Goal: Check status: Check status

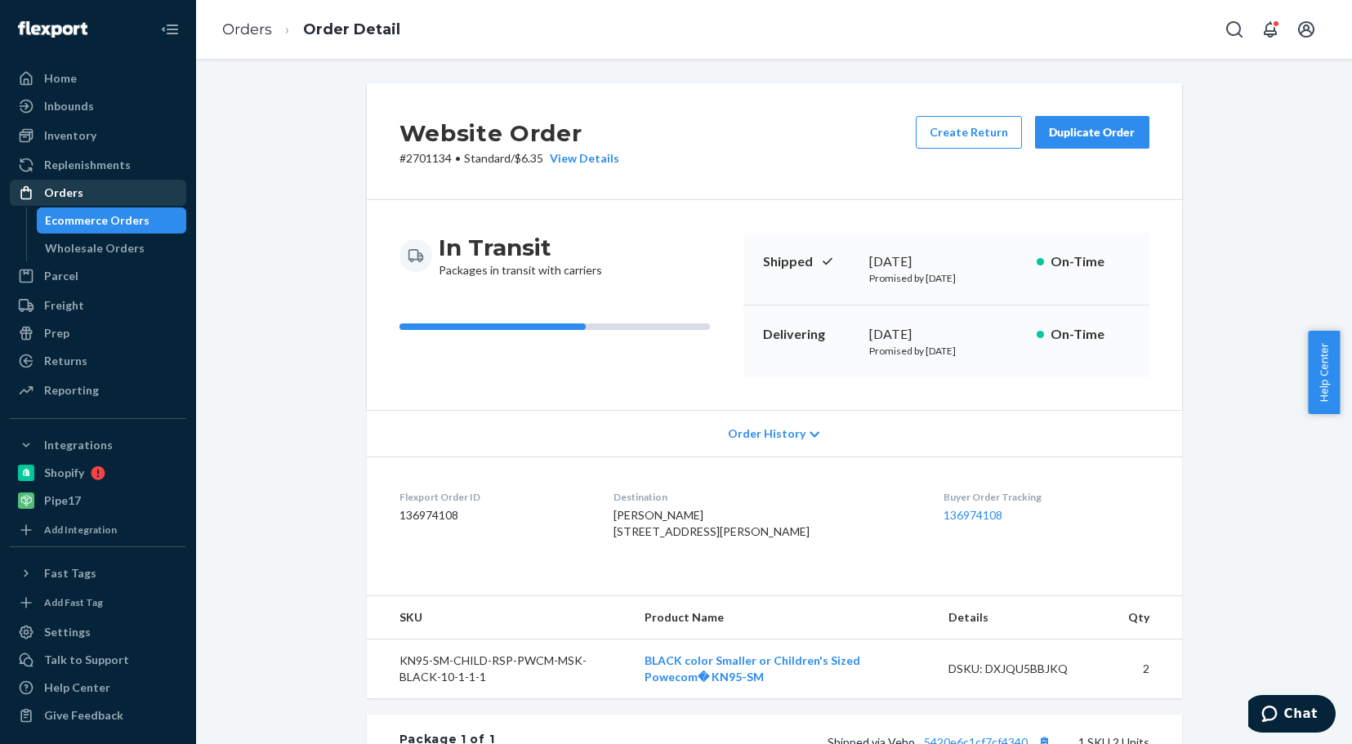
scroll to position [45, 0]
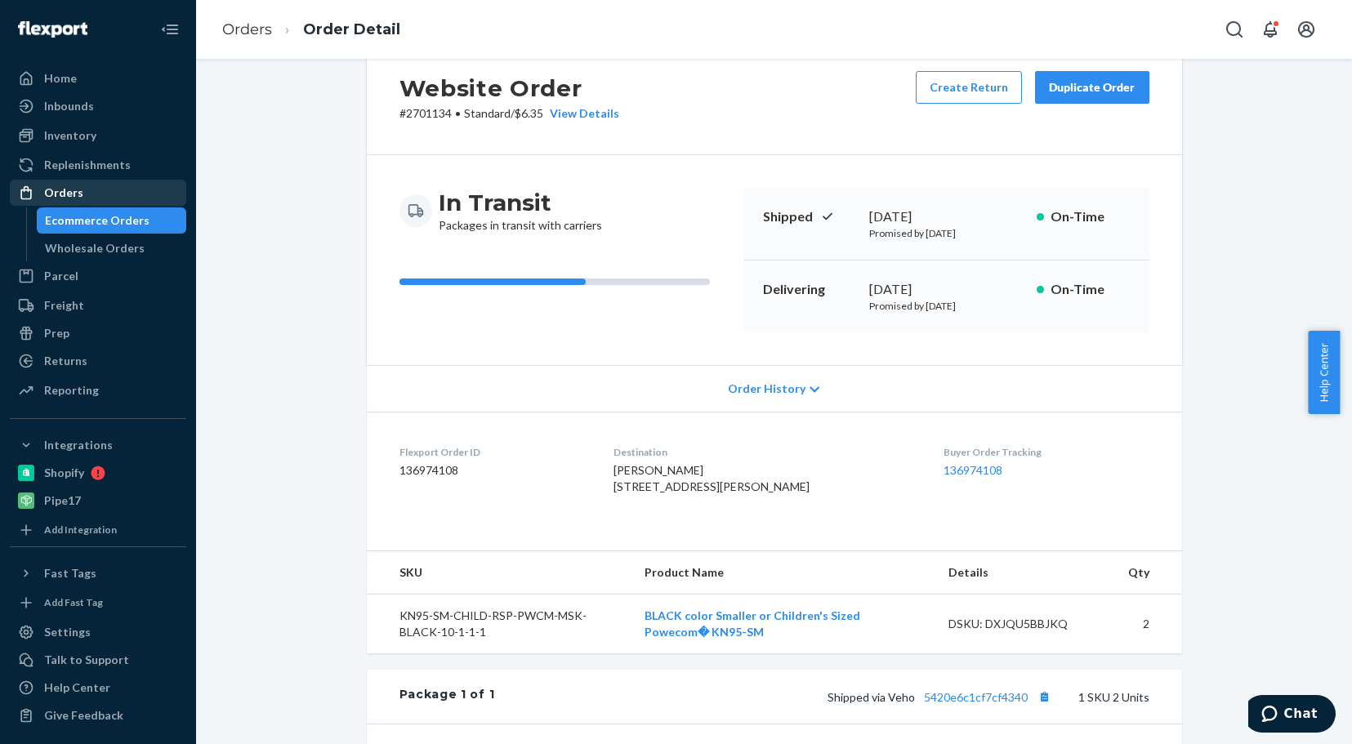
click at [80, 194] on div "Orders" at bounding box center [63, 193] width 39 height 16
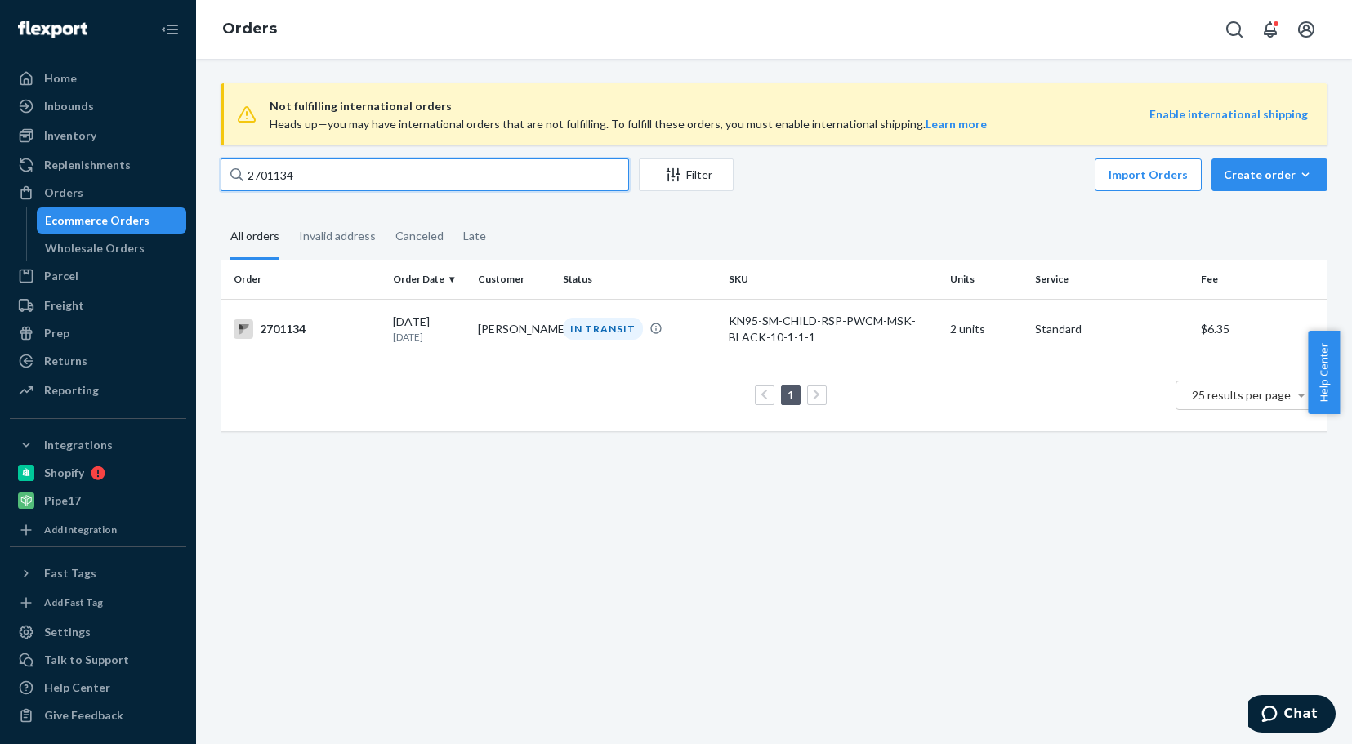
click at [320, 176] on input "2701134" at bounding box center [425, 174] width 408 height 33
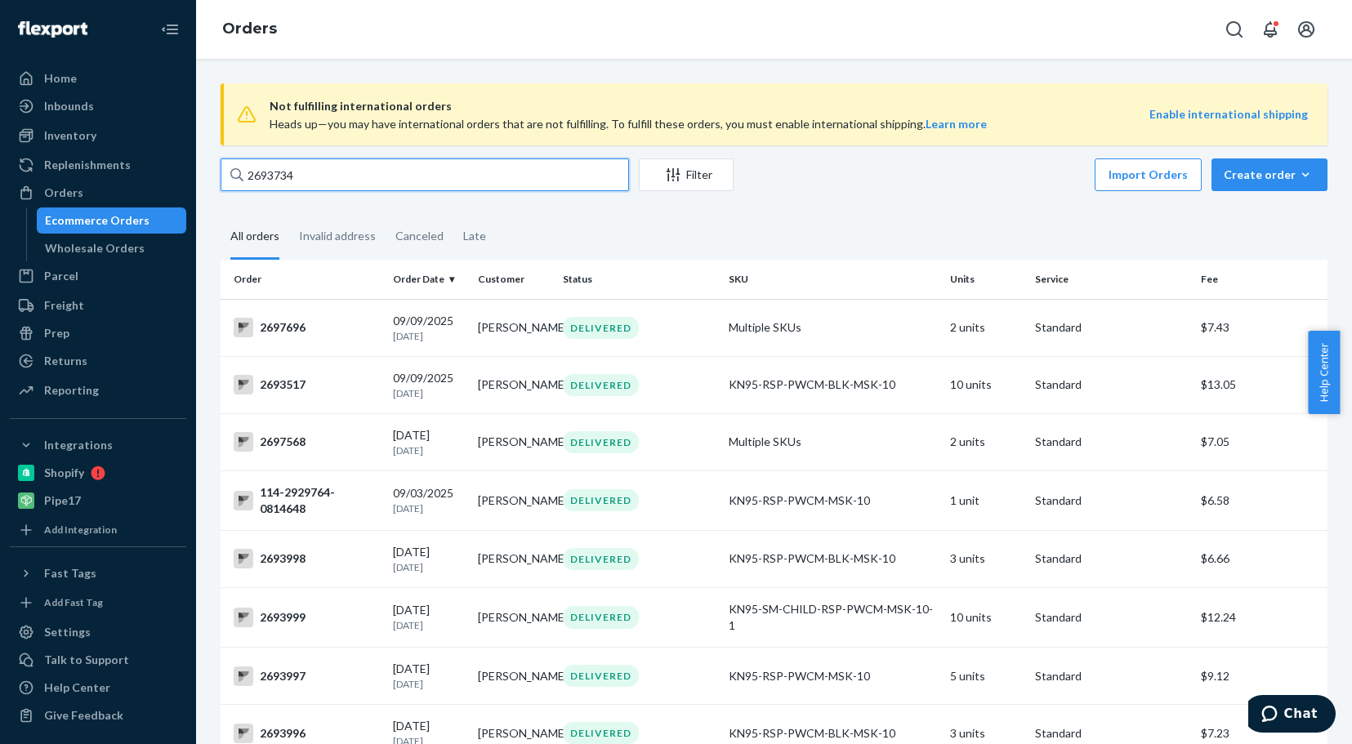
type input "2693734"
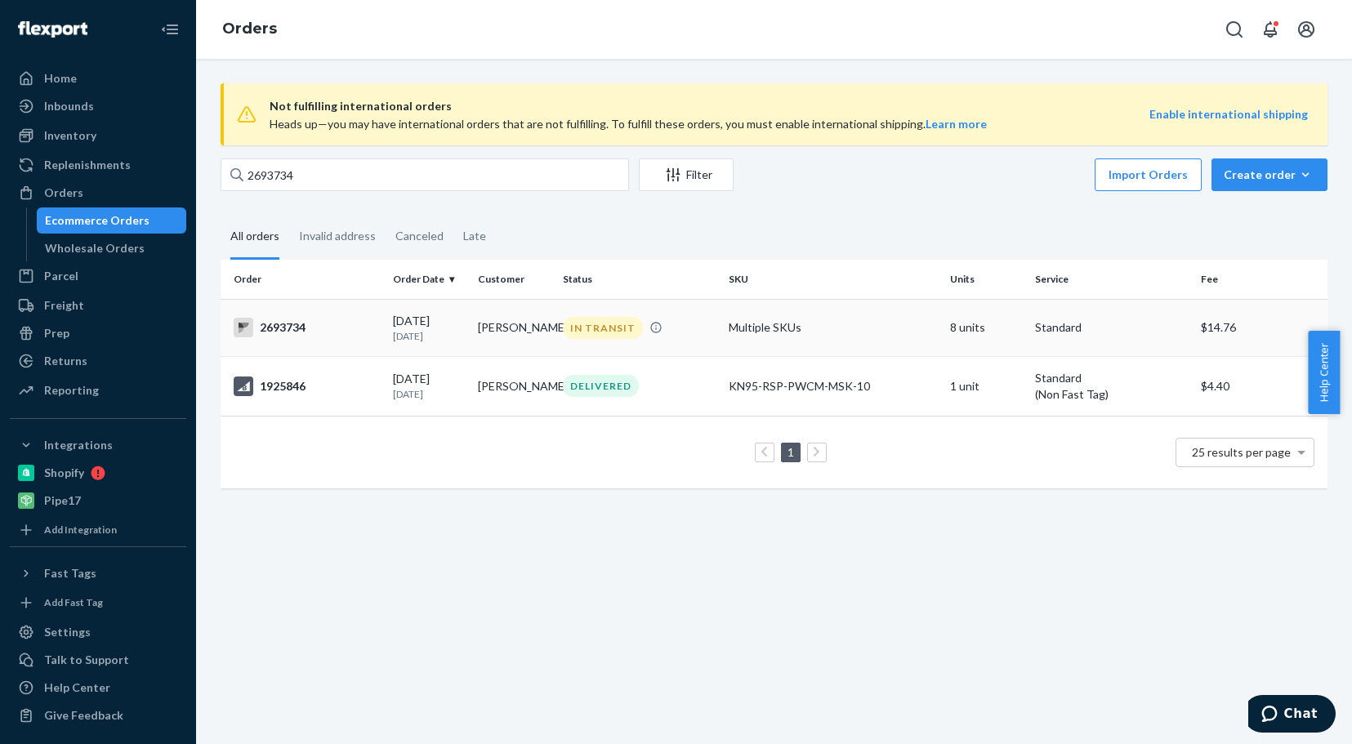
click at [277, 326] on div "2693734" at bounding box center [307, 328] width 146 height 20
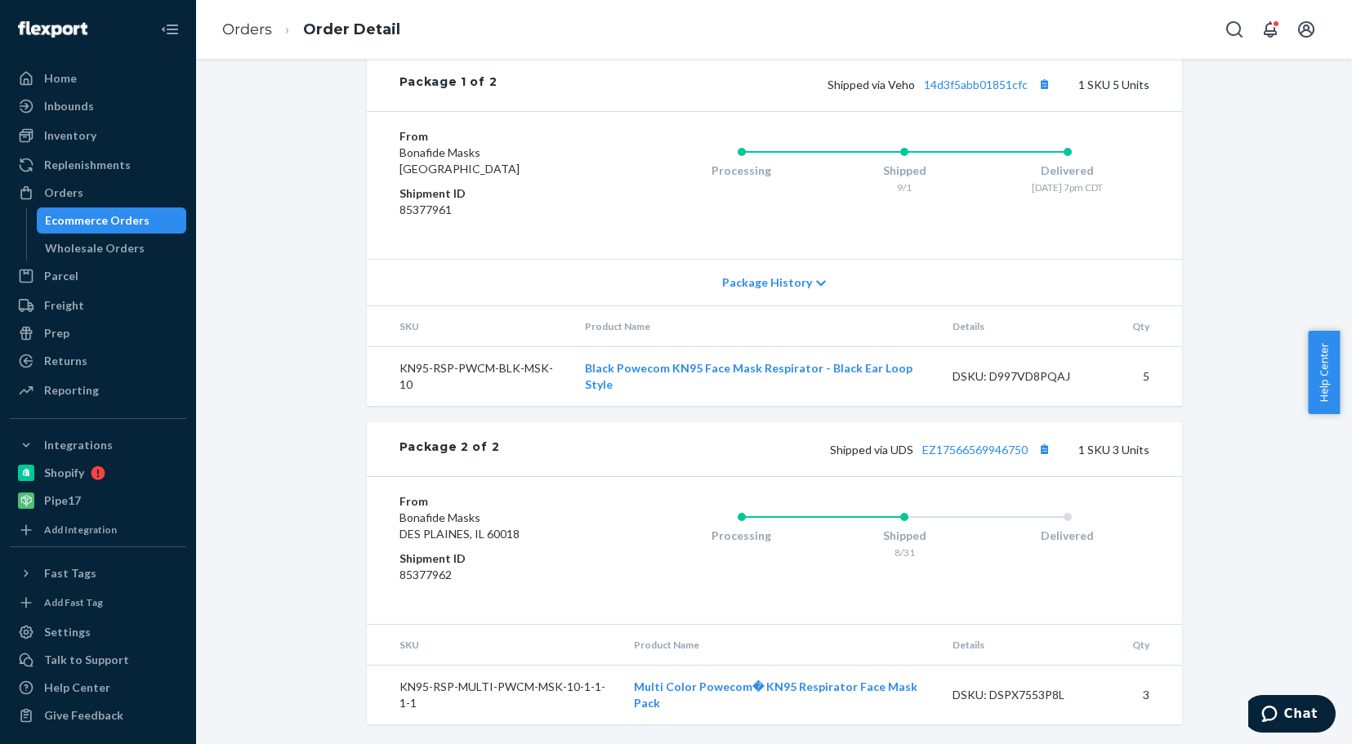
scroll to position [788, 0]
click at [963, 448] on link "EZ17566569946750" at bounding box center [974, 450] width 105 height 14
click at [48, 194] on div "Orders" at bounding box center [63, 193] width 39 height 16
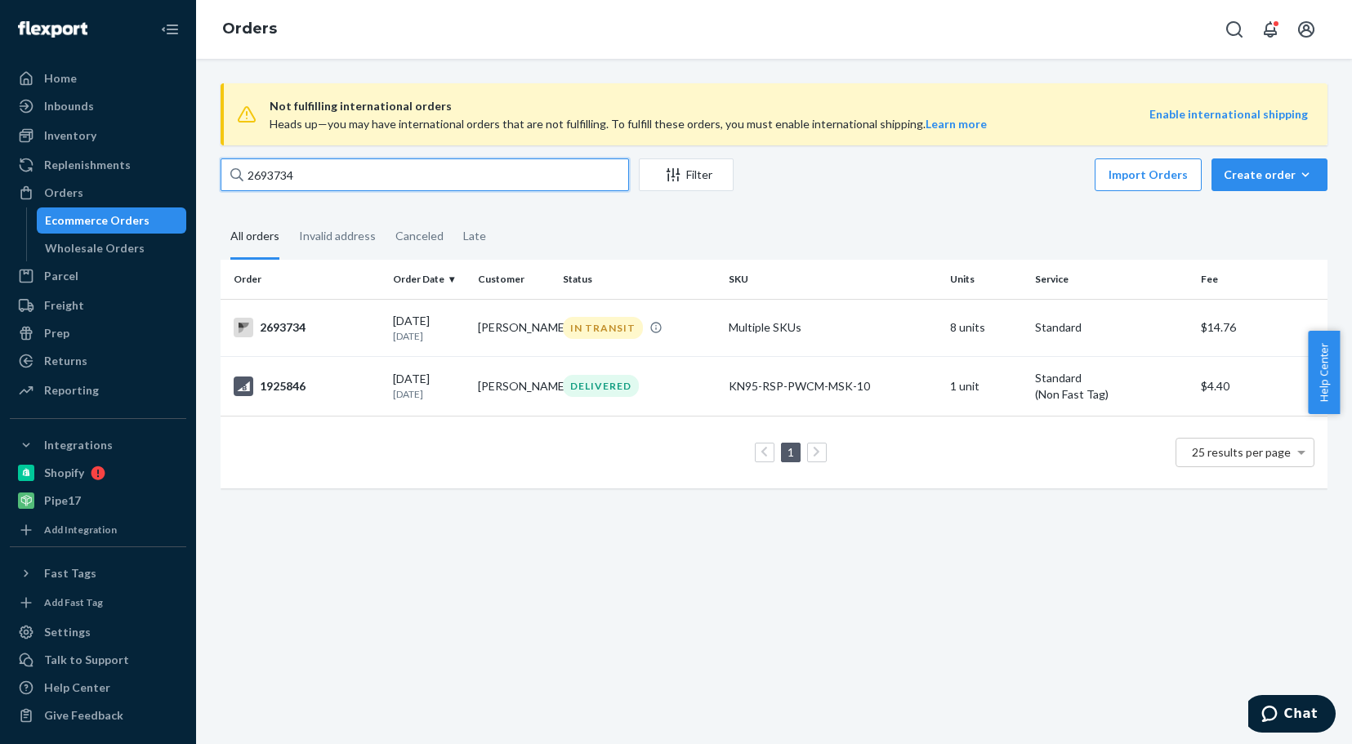
click at [323, 170] on input "2693734" at bounding box center [425, 174] width 408 height 33
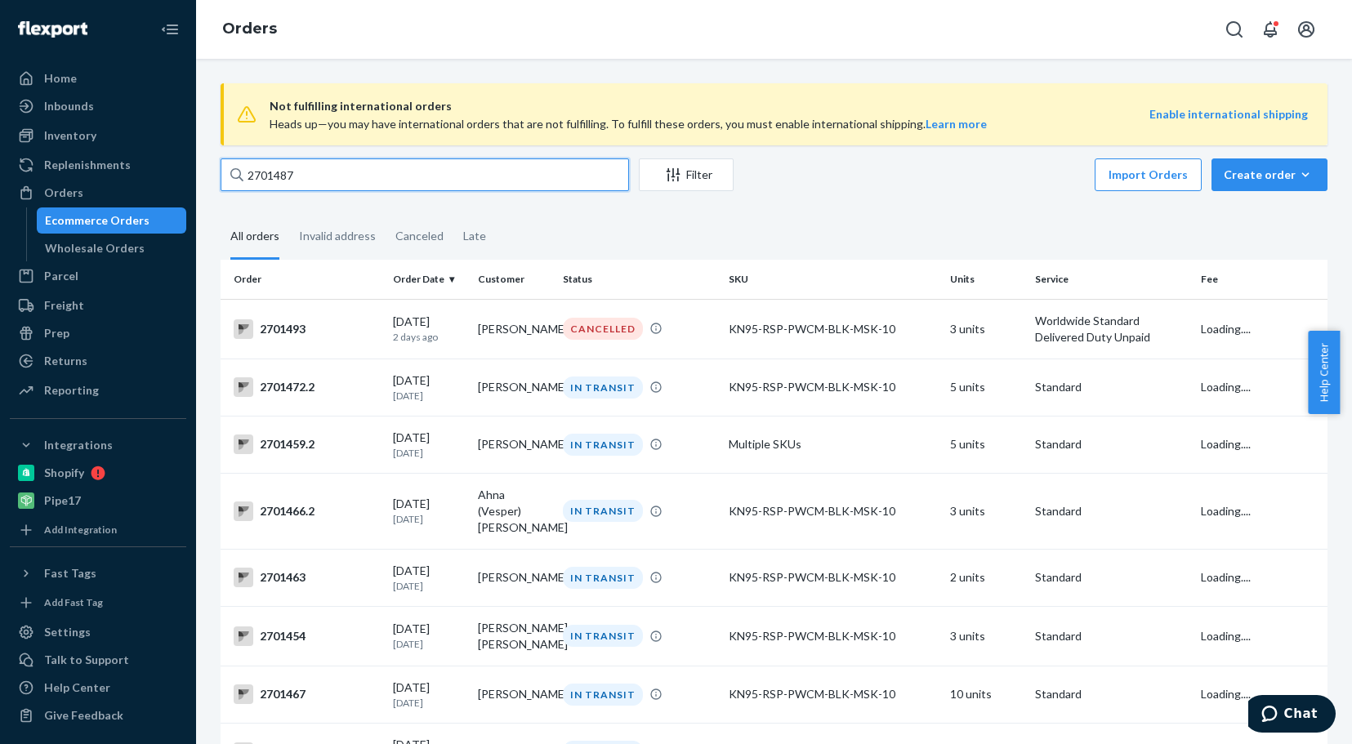
type input "2701487"
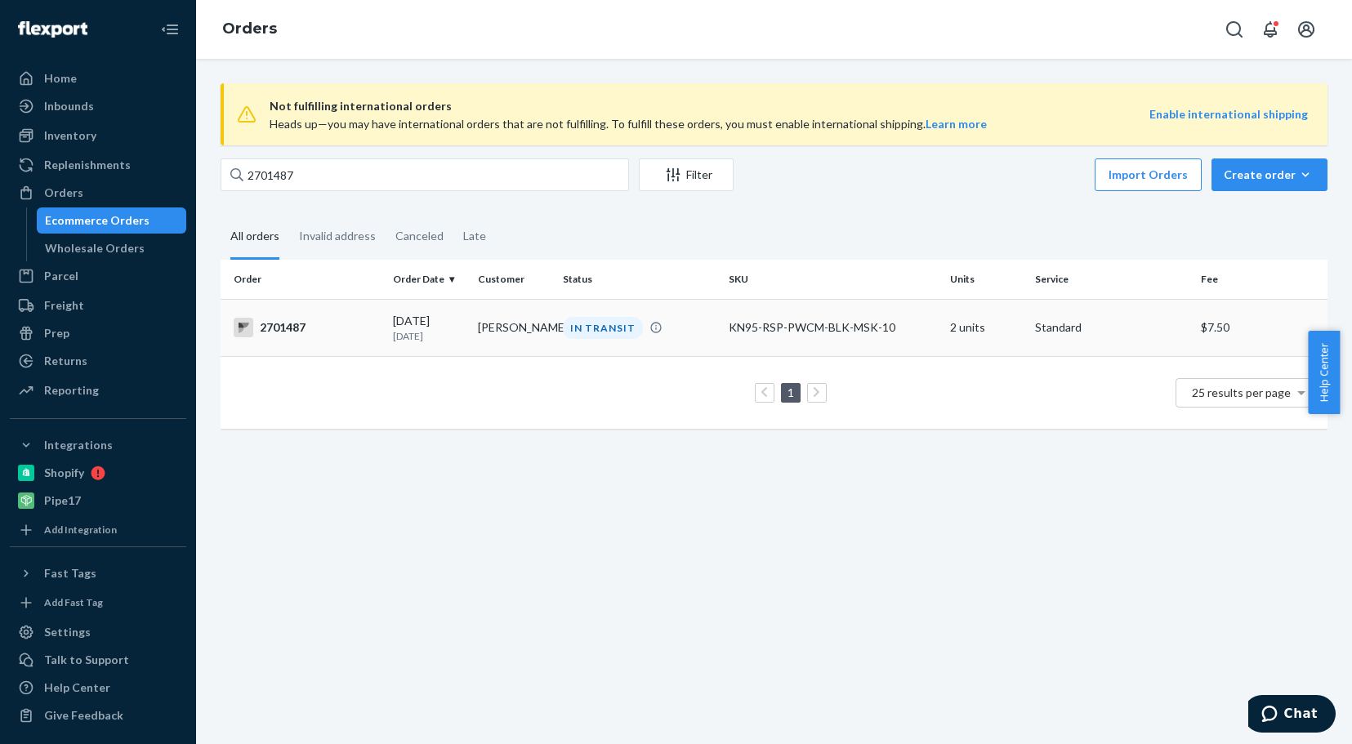
click at [274, 330] on div "2701487" at bounding box center [307, 328] width 146 height 20
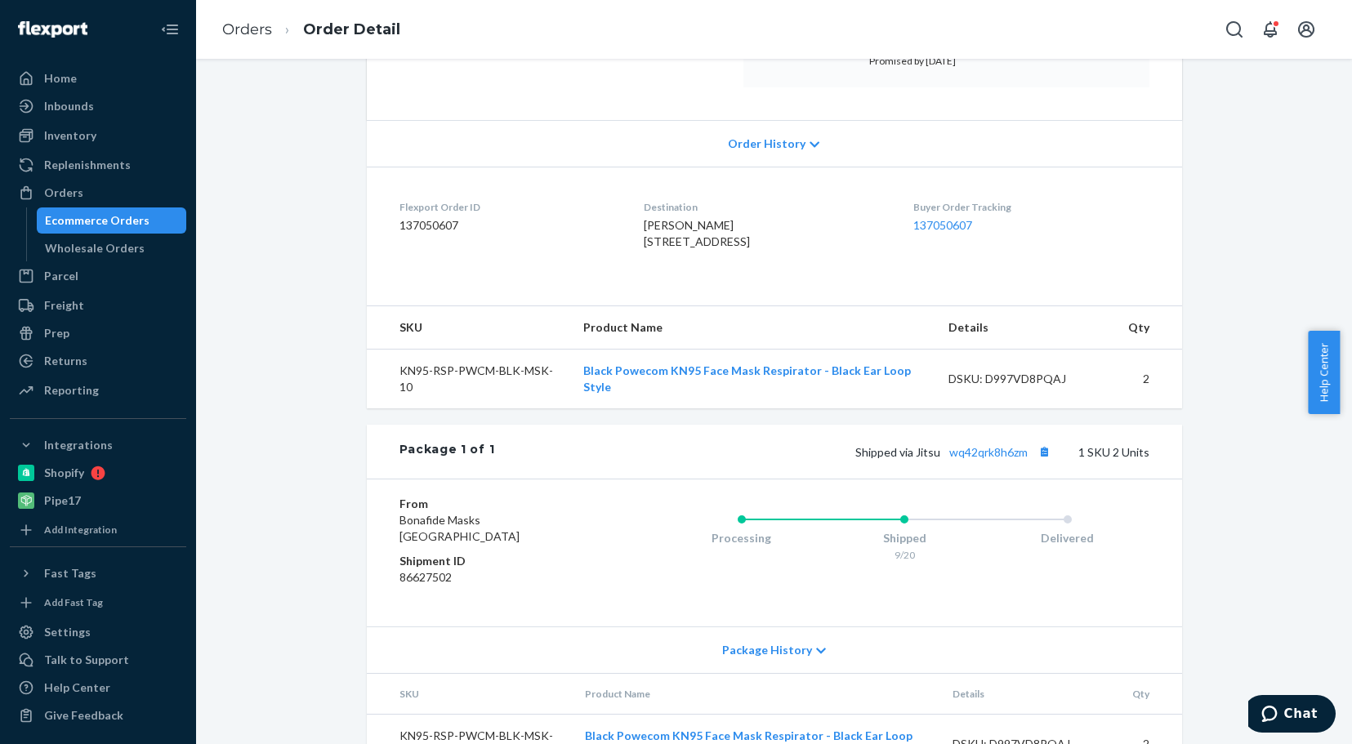
scroll to position [372, 0]
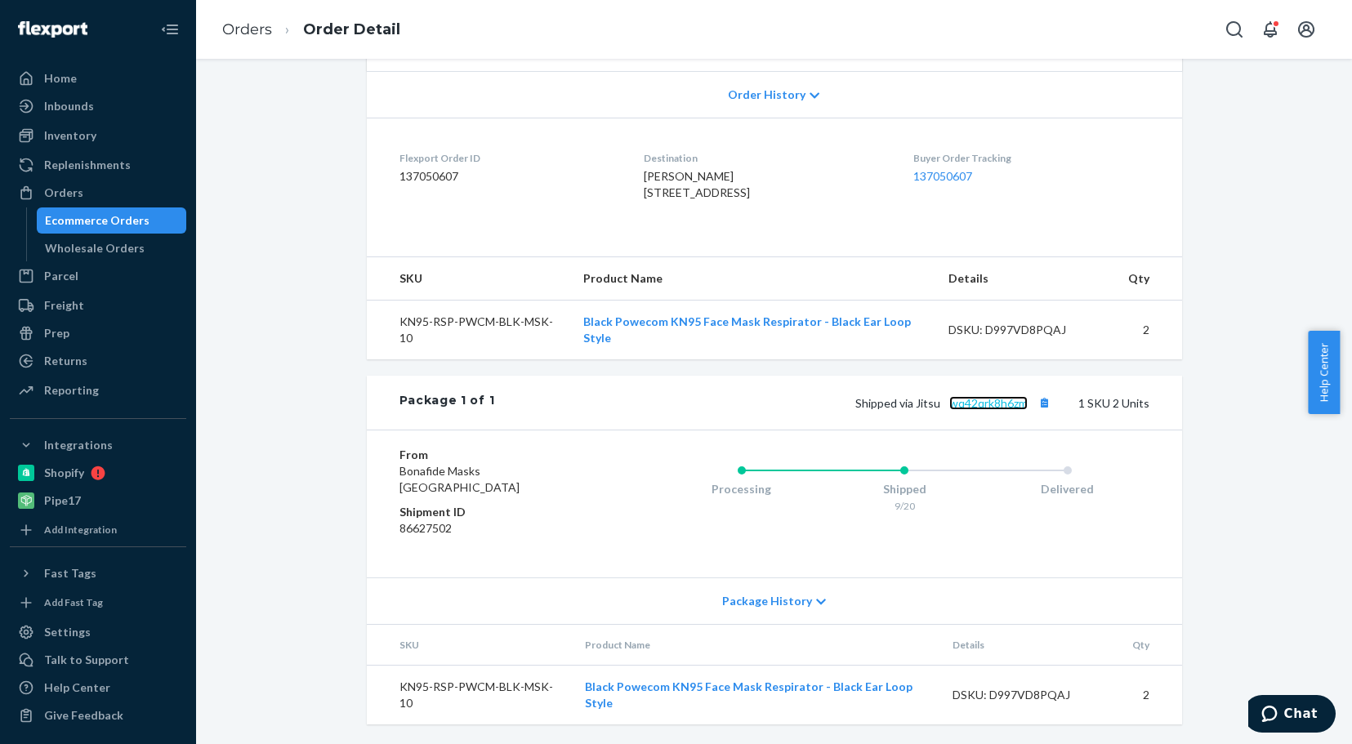
click at [965, 405] on link "wq42qrk8h6zm" at bounding box center [988, 403] width 78 height 14
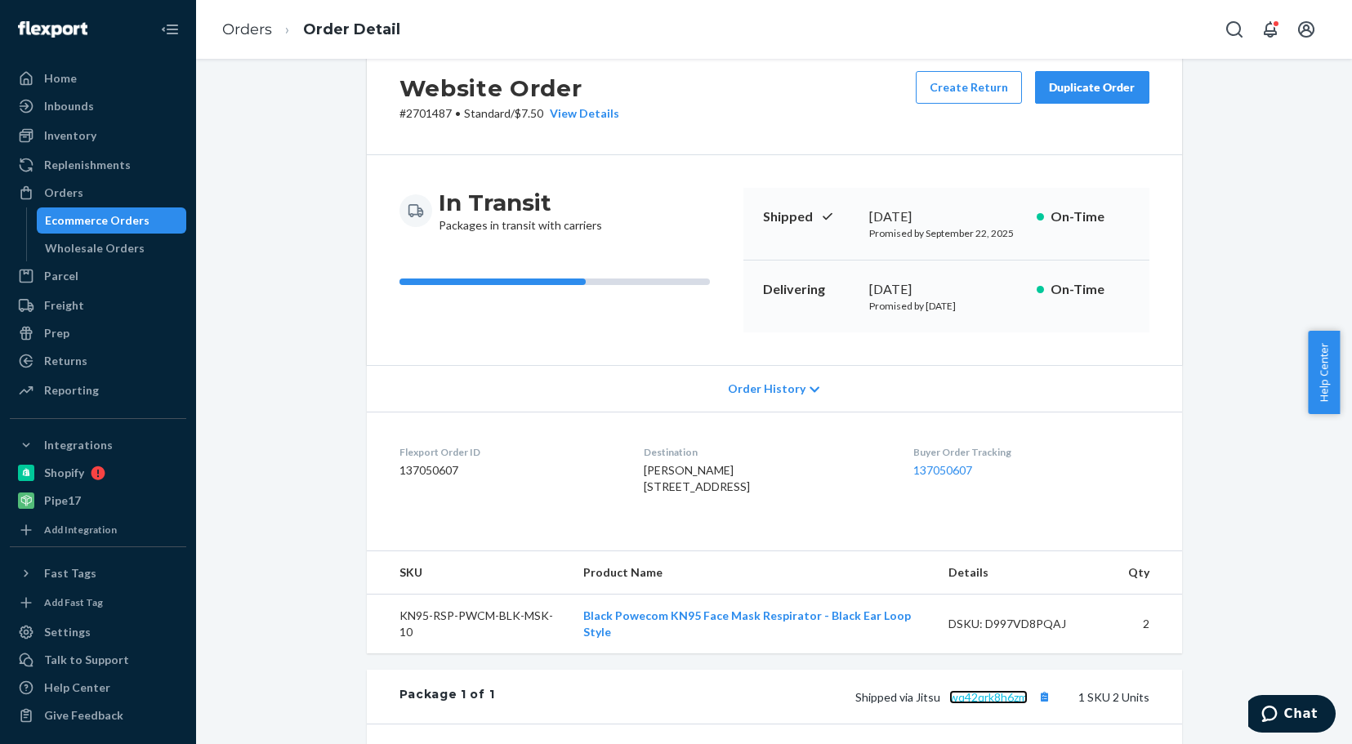
scroll to position [127, 0]
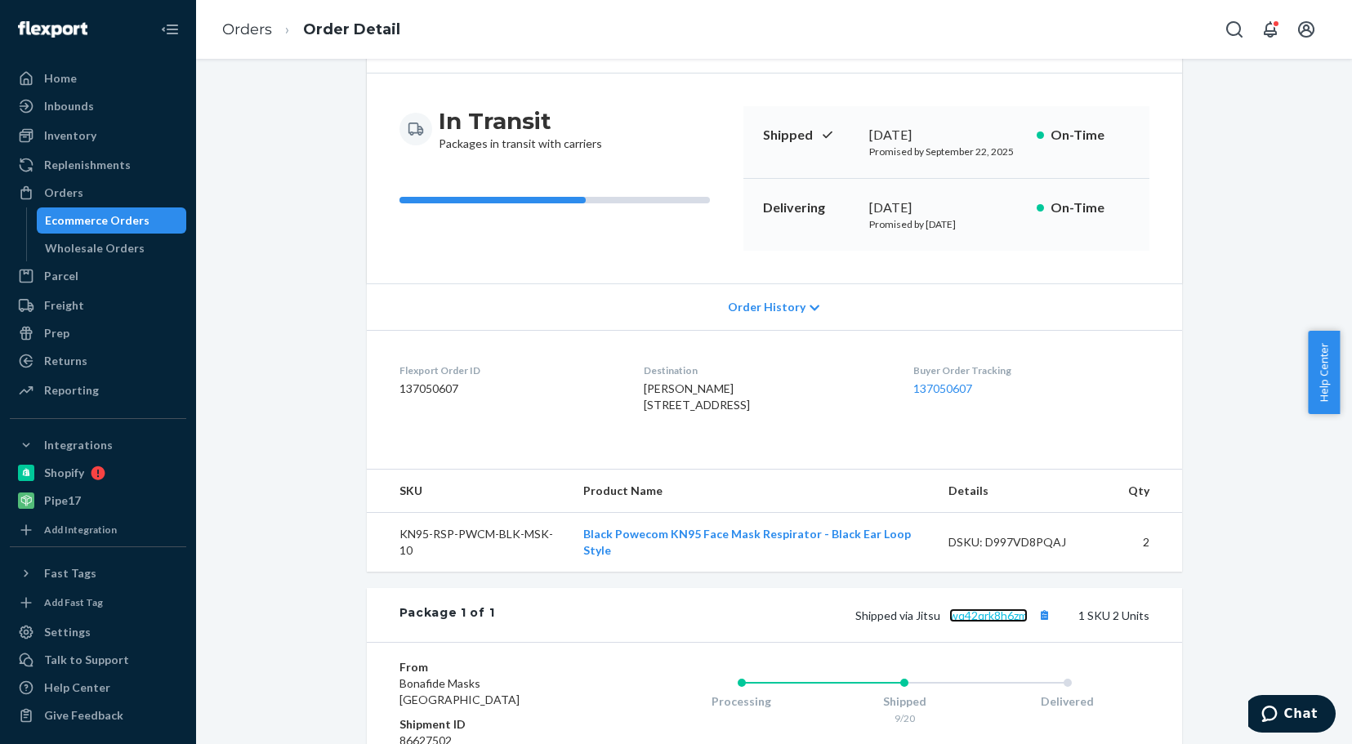
click at [992, 622] on link "wq42qrk8h6zm" at bounding box center [988, 616] width 78 height 14
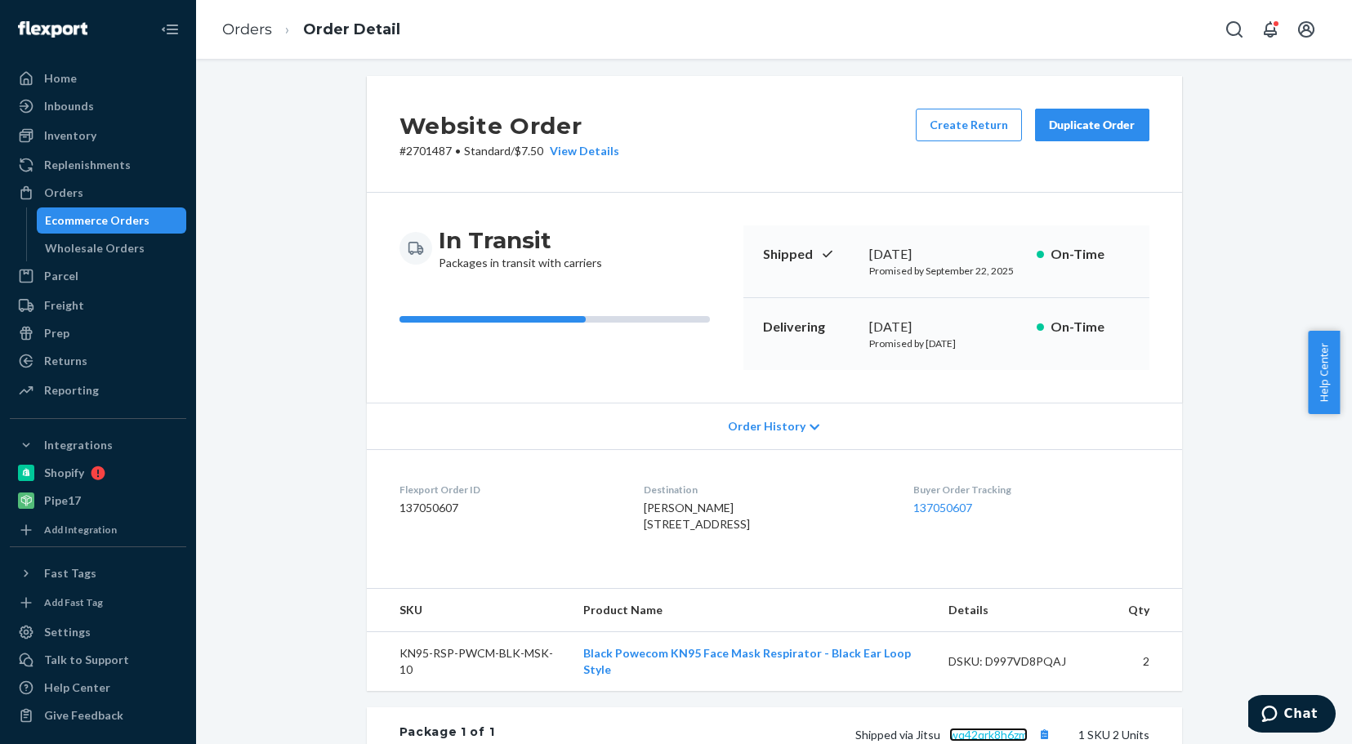
scroll to position [0, 0]
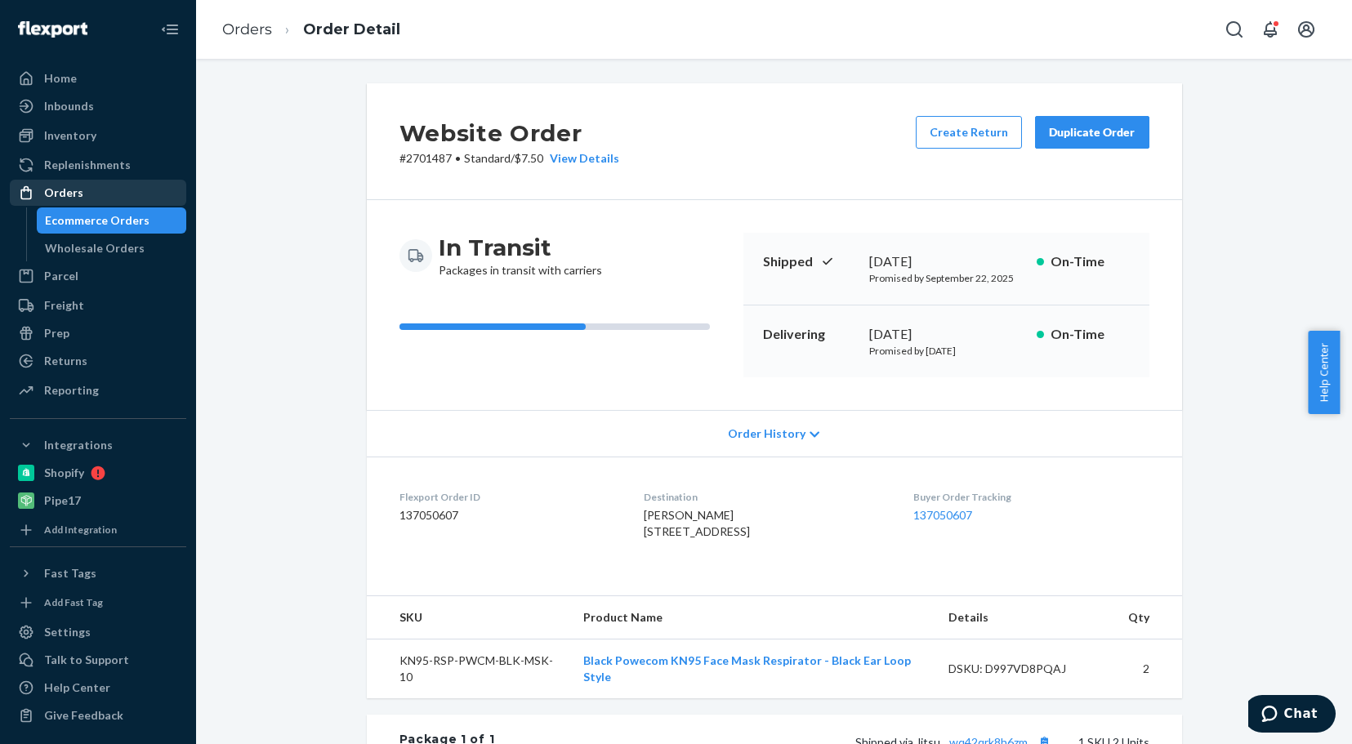
click at [56, 192] on div "Orders" at bounding box center [63, 193] width 39 height 16
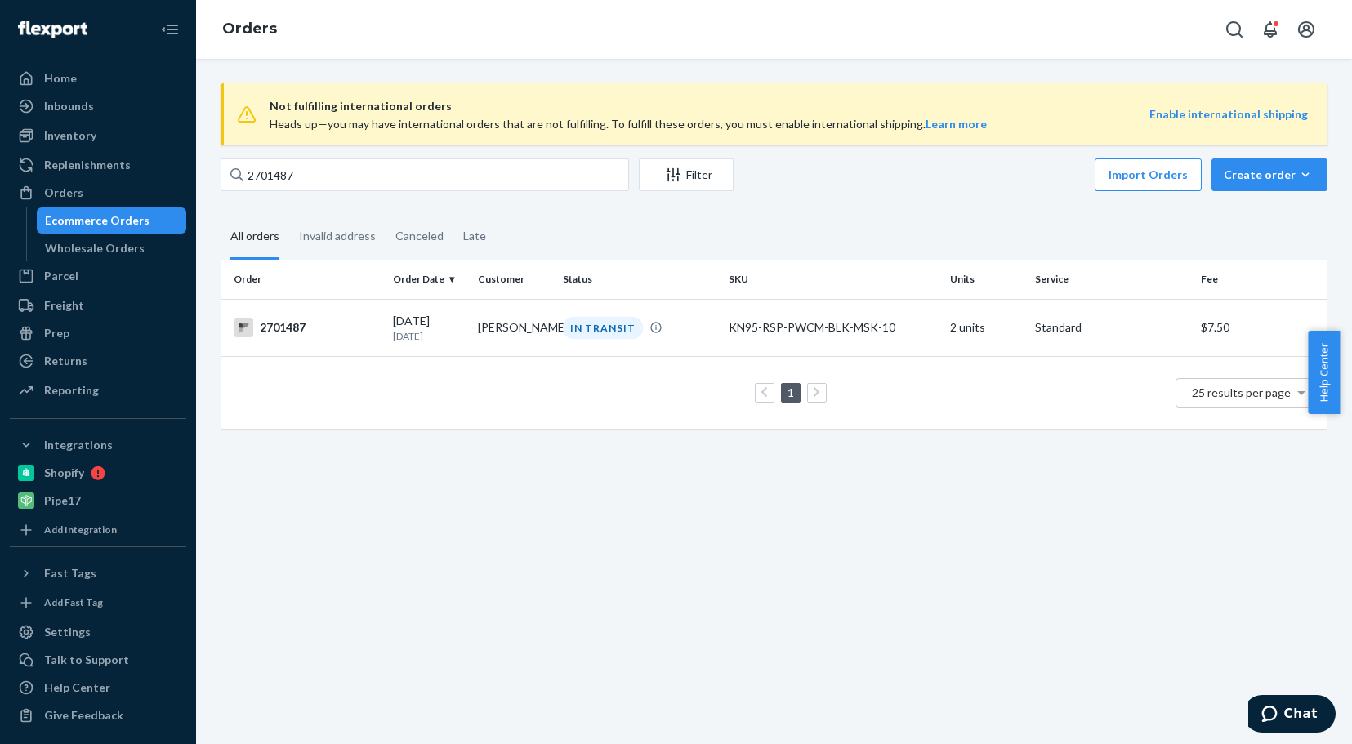
click at [319, 105] on span "Not fulfilling international orders" at bounding box center [710, 106] width 880 height 20
click at [310, 169] on input "2701487" at bounding box center [425, 174] width 408 height 33
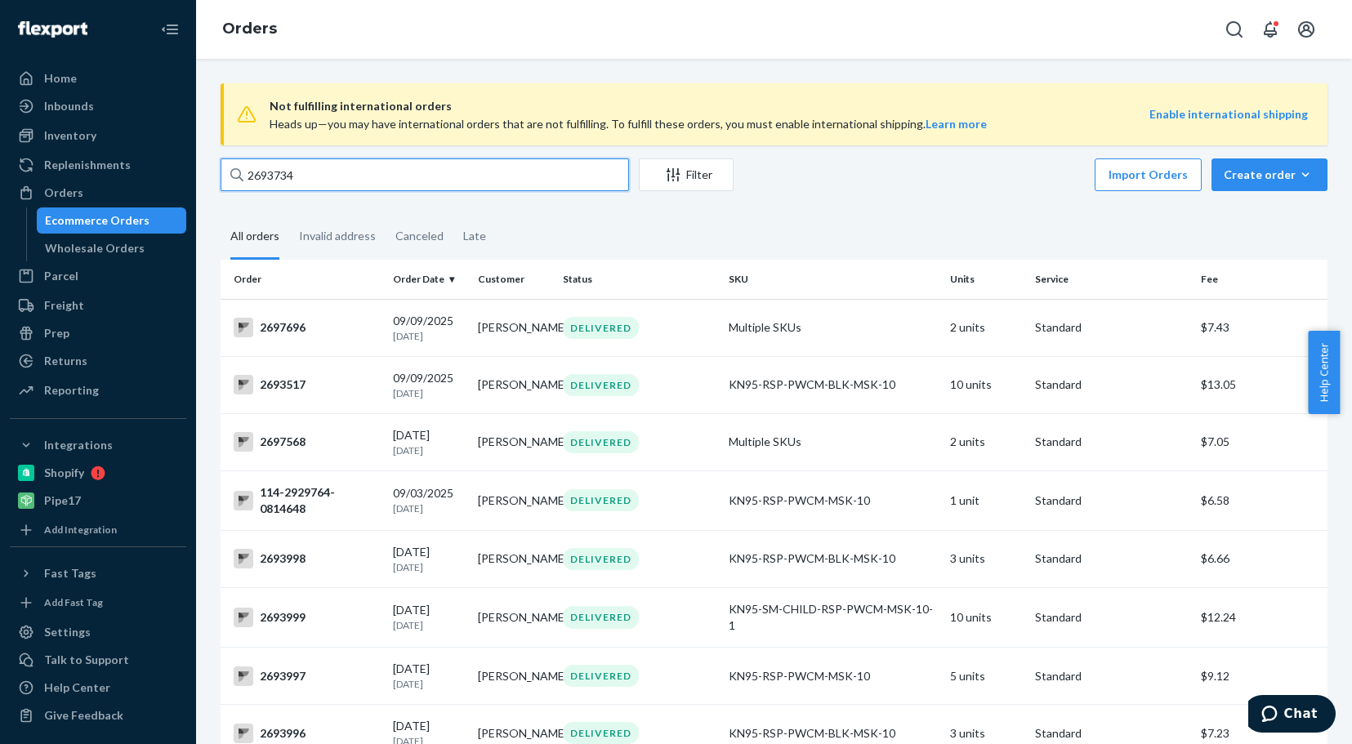
type input "2693734"
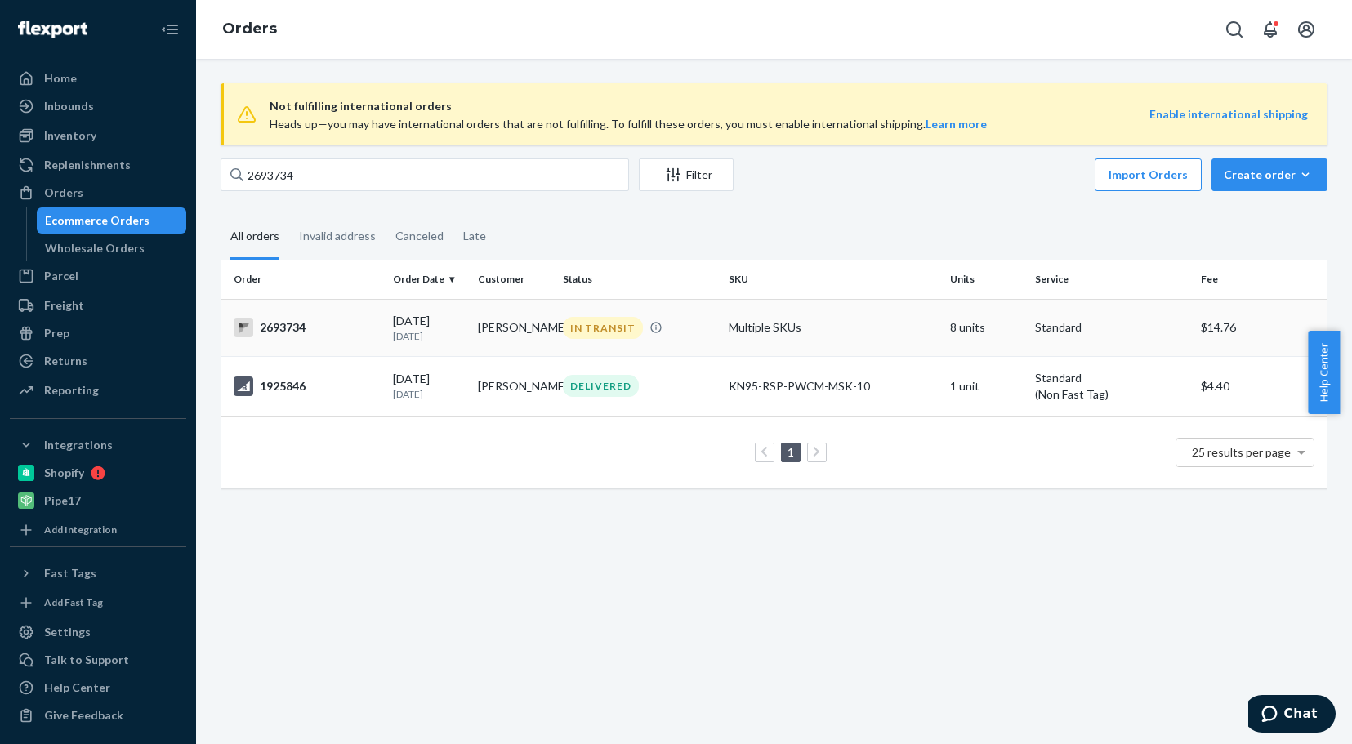
click at [292, 331] on div "2693734" at bounding box center [307, 328] width 146 height 20
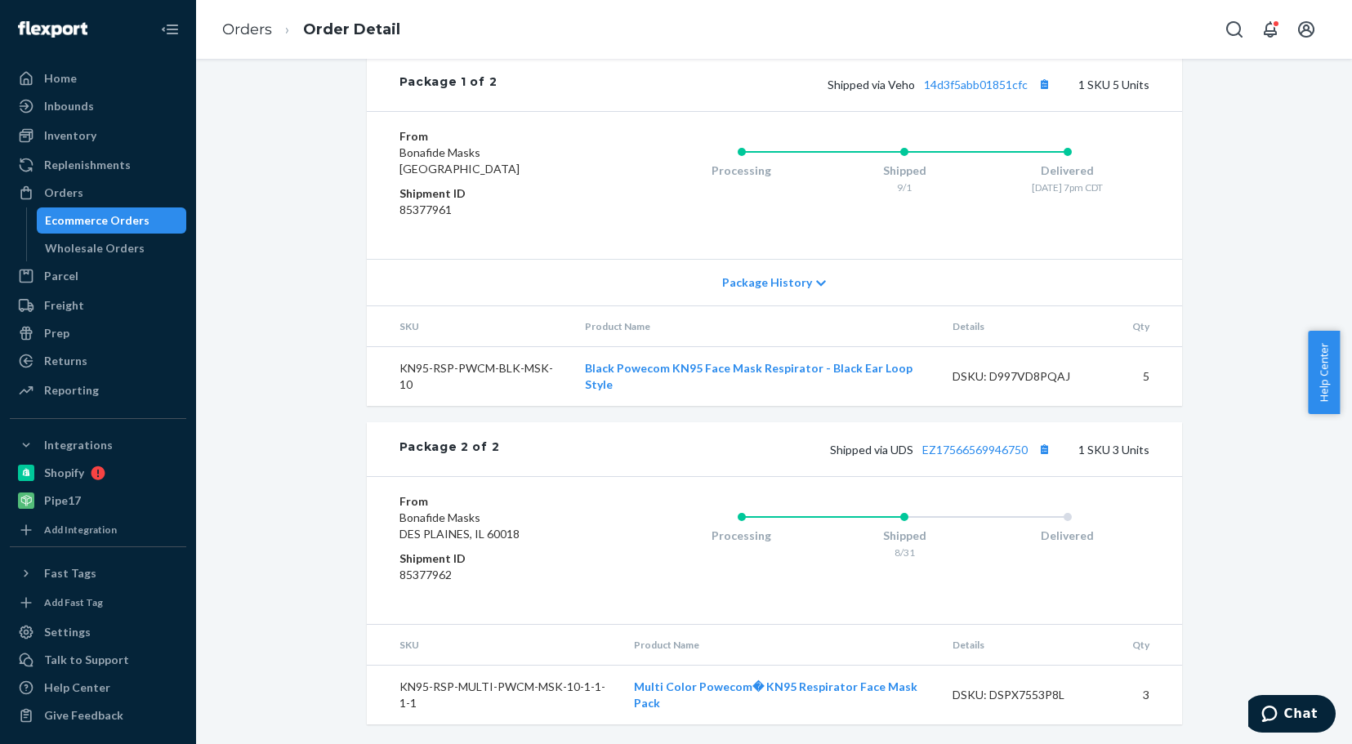
scroll to position [788, 0]
drag, startPoint x: 77, startPoint y: 189, endPoint x: 193, endPoint y: 133, distance: 129.0
click at [77, 189] on div "Orders" at bounding box center [63, 193] width 39 height 16
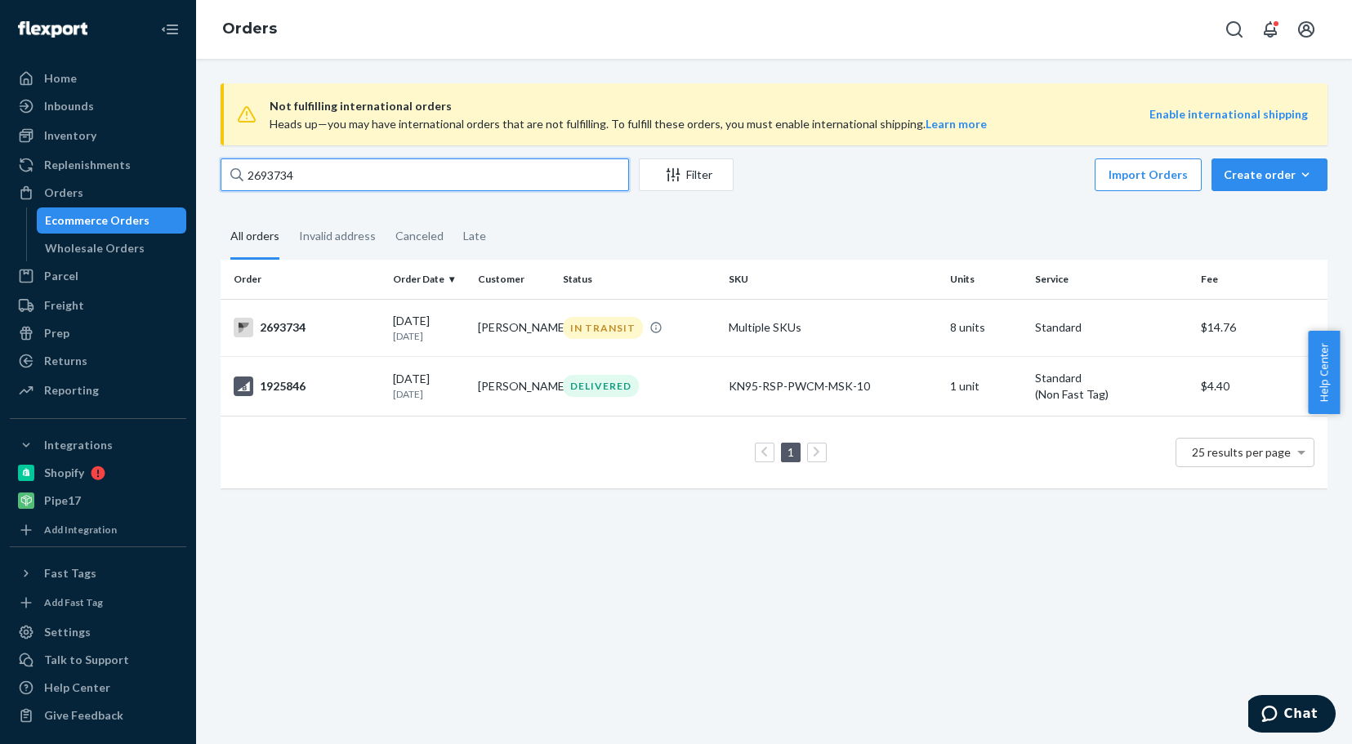
click at [307, 167] on input "2693734" at bounding box center [425, 174] width 408 height 33
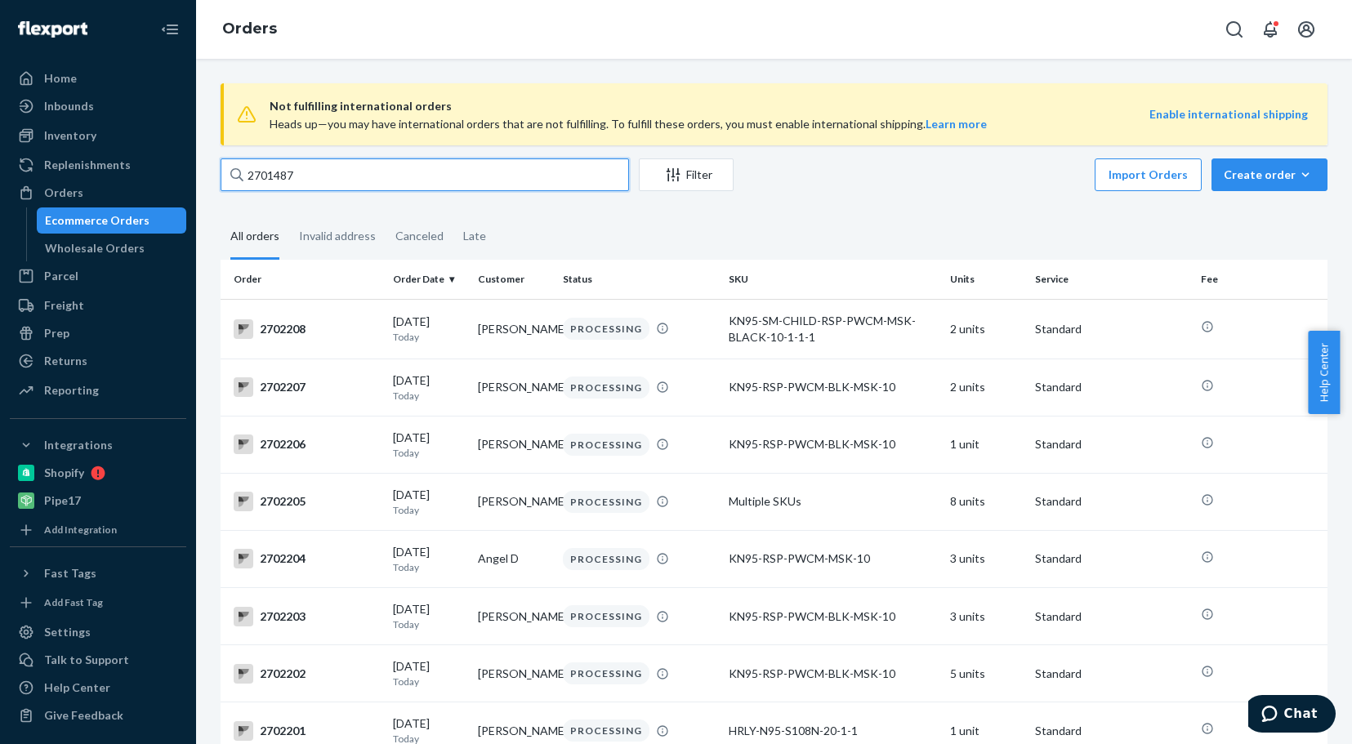
type input "2701487"
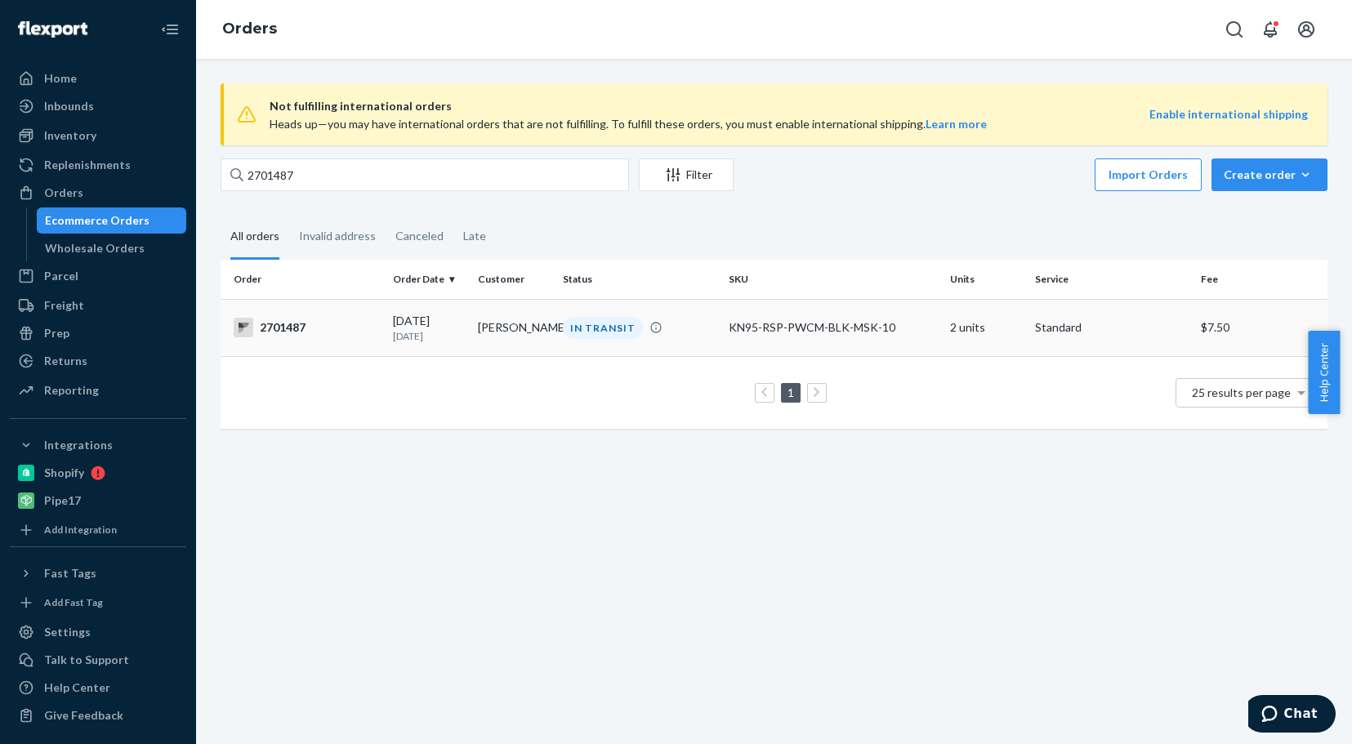
click at [291, 322] on div "2701487" at bounding box center [307, 328] width 146 height 20
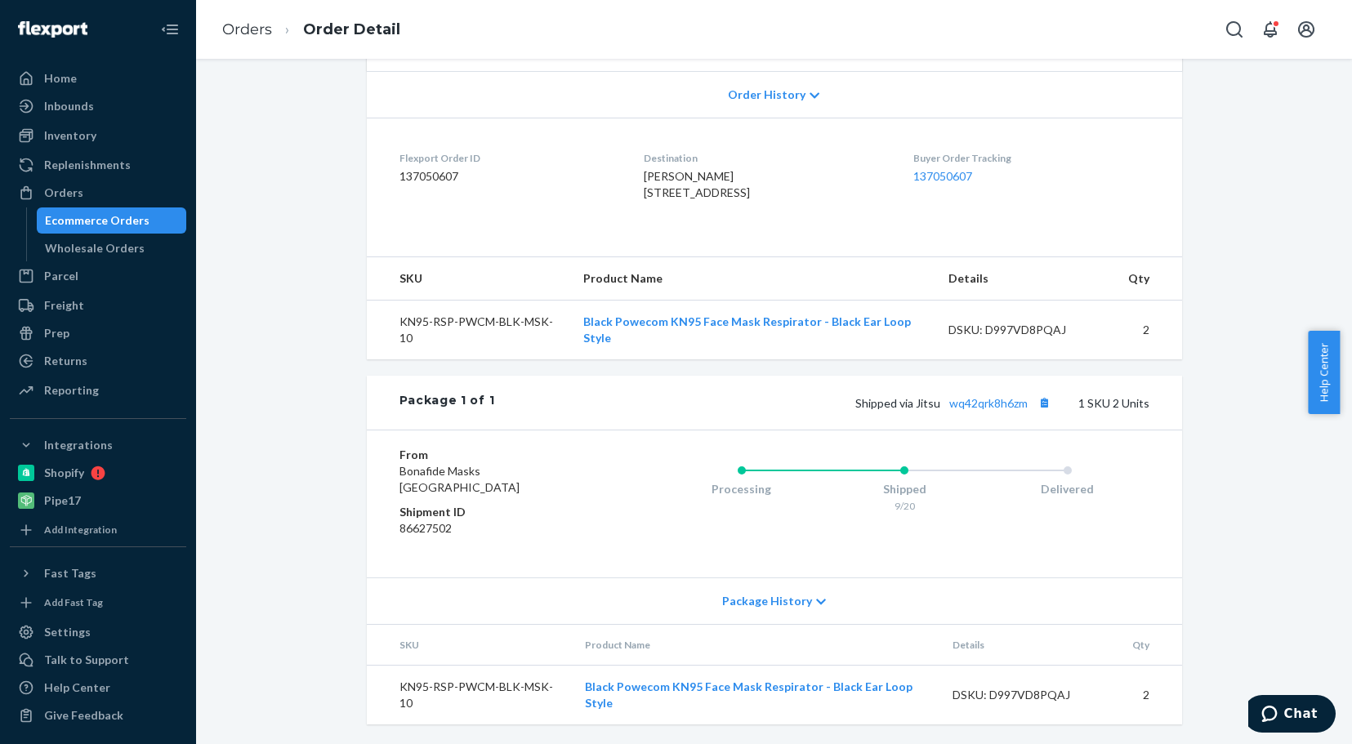
scroll to position [372, 0]
click at [978, 404] on link "wq42qrk8h6zm" at bounding box center [988, 403] width 78 height 14
